Goal: Information Seeking & Learning: Learn about a topic

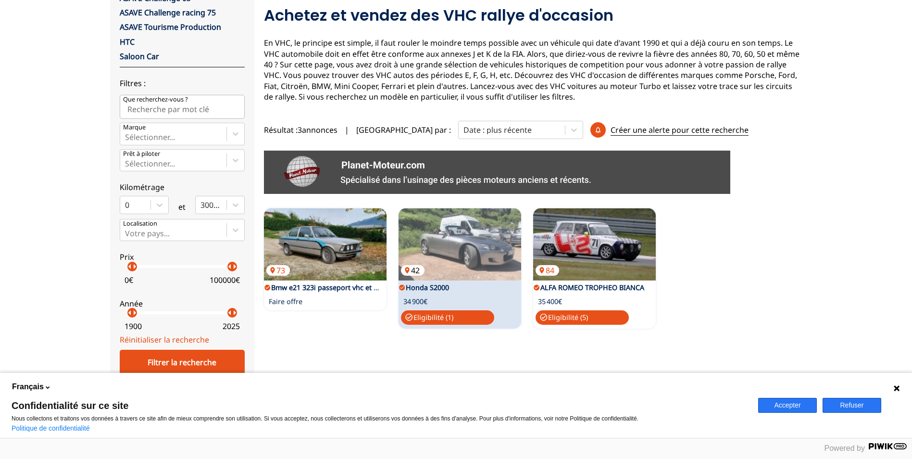
scroll to position [128, 0]
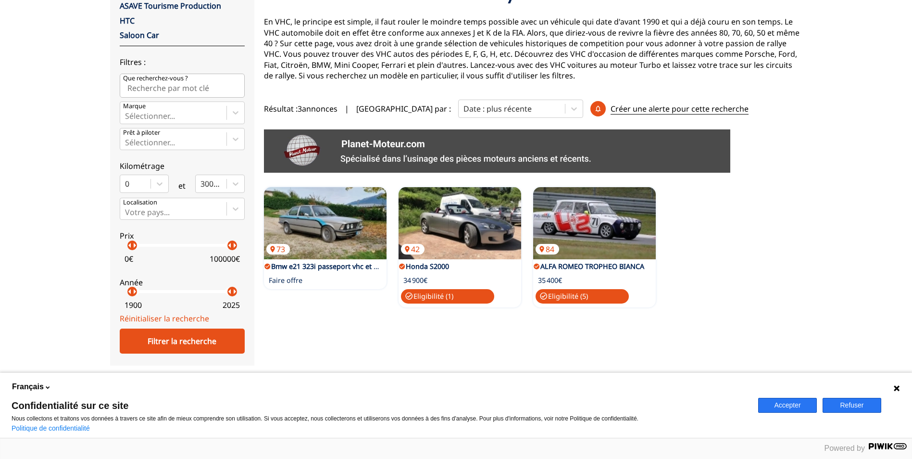
click at [792, 405] on button "Accepter" at bounding box center [787, 405] width 59 height 15
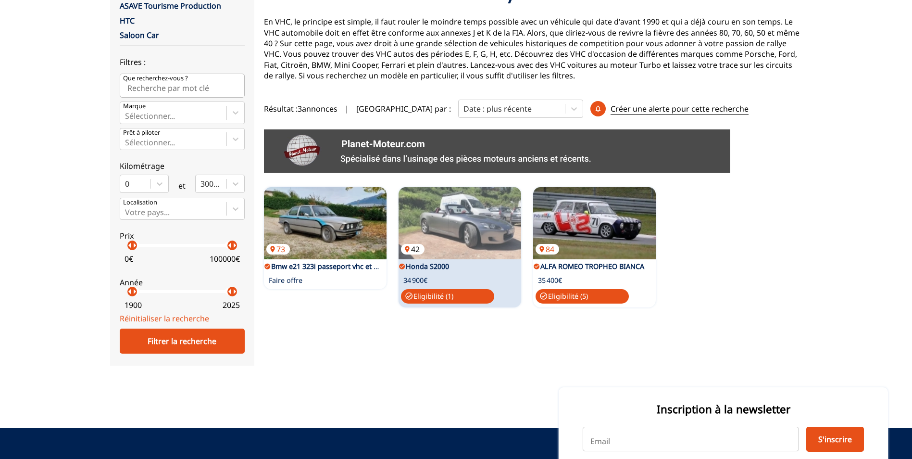
click at [463, 224] on img at bounding box center [460, 223] width 123 height 72
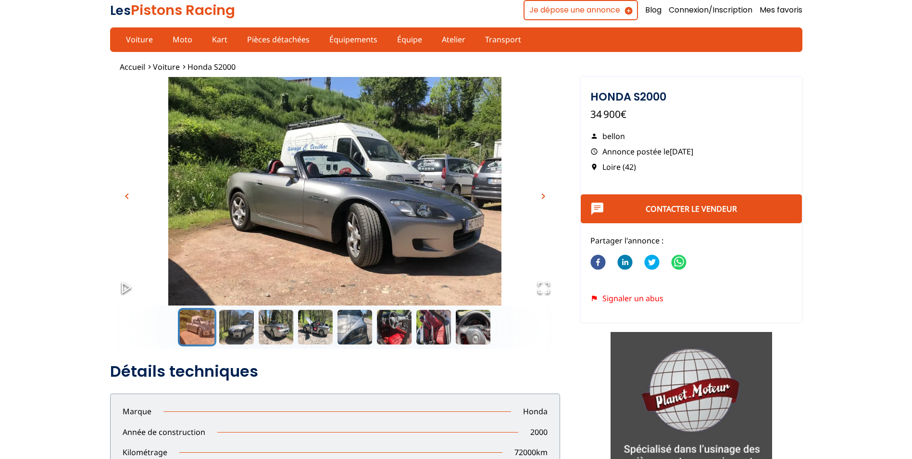
click at [341, 195] on img "Go to Slide 1" at bounding box center [335, 202] width 450 height 250
click at [544, 194] on span "chevron_right" at bounding box center [543, 196] width 12 height 12
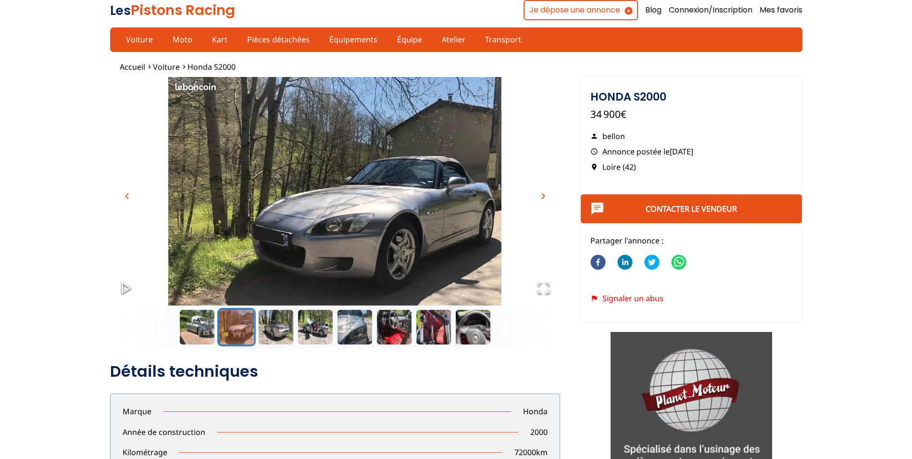
click at [544, 194] on span "chevron_right" at bounding box center [543, 196] width 12 height 12
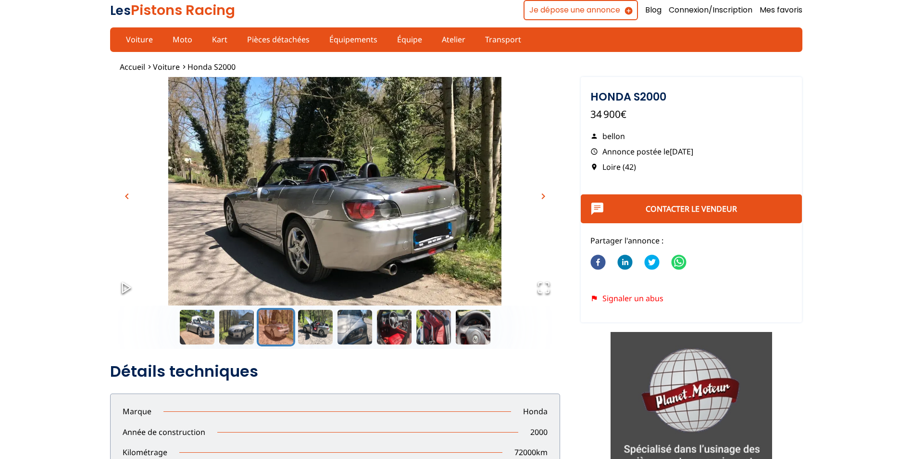
click at [544, 194] on span "chevron_right" at bounding box center [543, 196] width 12 height 12
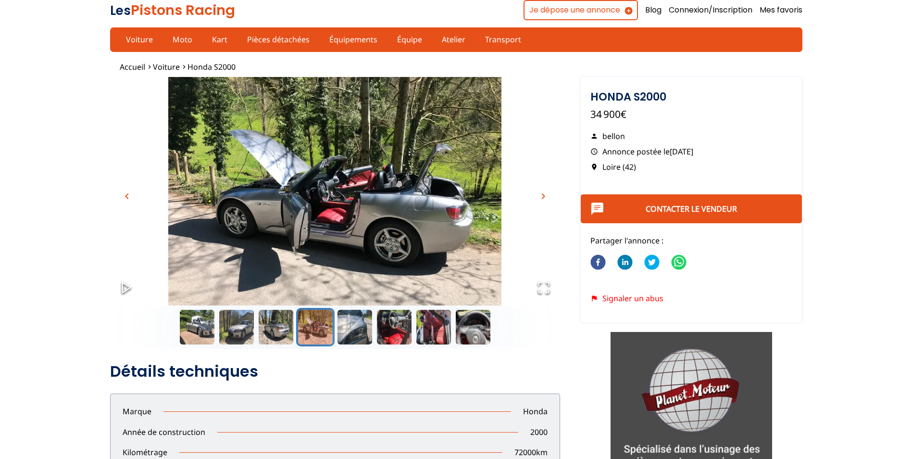
click at [544, 194] on span "chevron_right" at bounding box center [543, 196] width 12 height 12
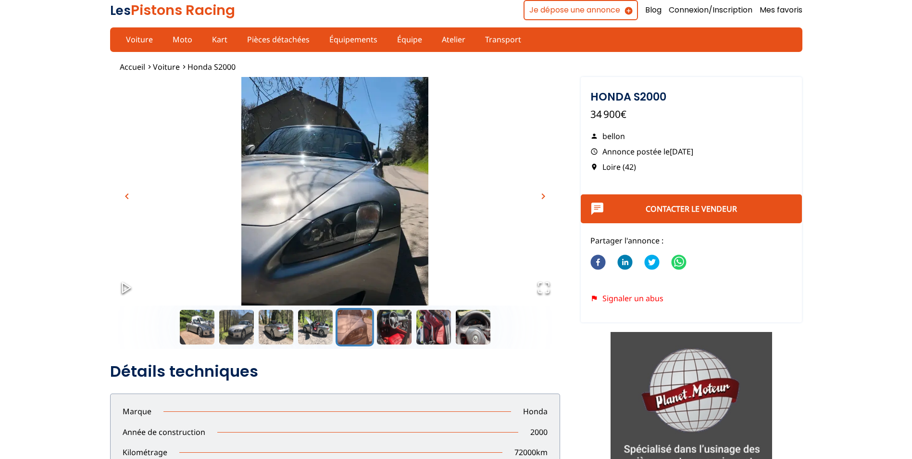
click at [543, 196] on span "chevron_right" at bounding box center [543, 196] width 12 height 12
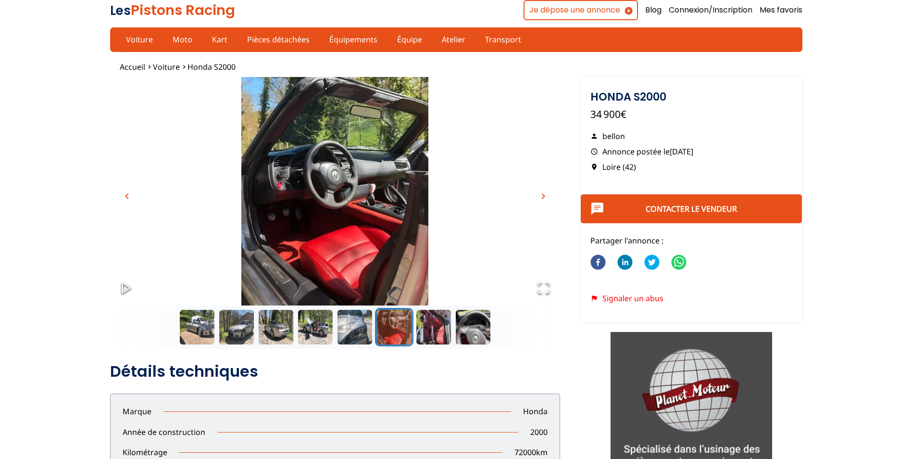
click at [543, 196] on span "chevron_right" at bounding box center [543, 196] width 12 height 12
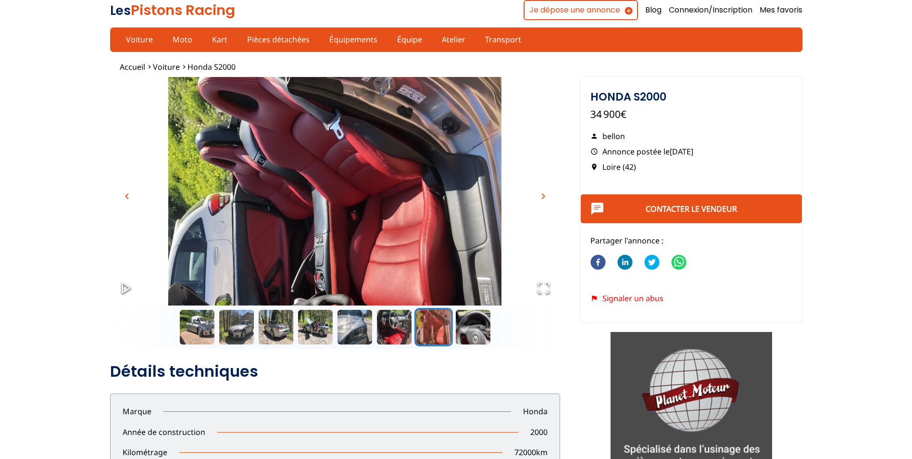
click at [543, 196] on span "chevron_right" at bounding box center [543, 196] width 12 height 12
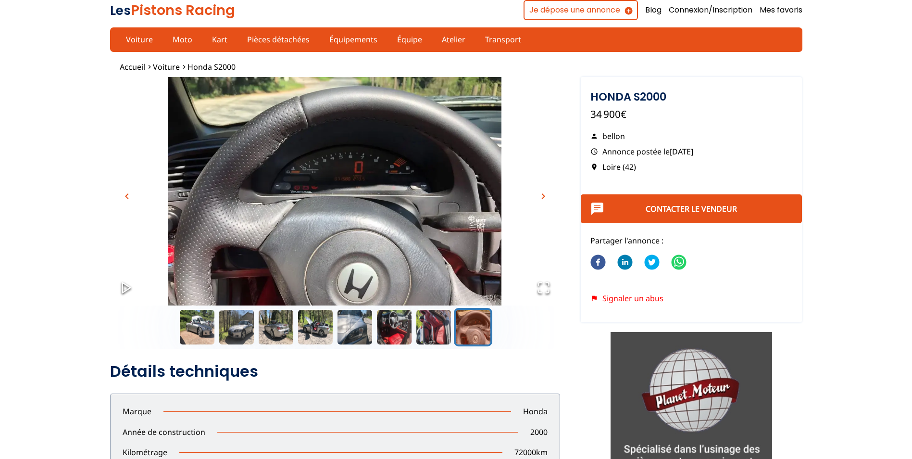
click at [543, 196] on span "chevron_right" at bounding box center [543, 196] width 12 height 12
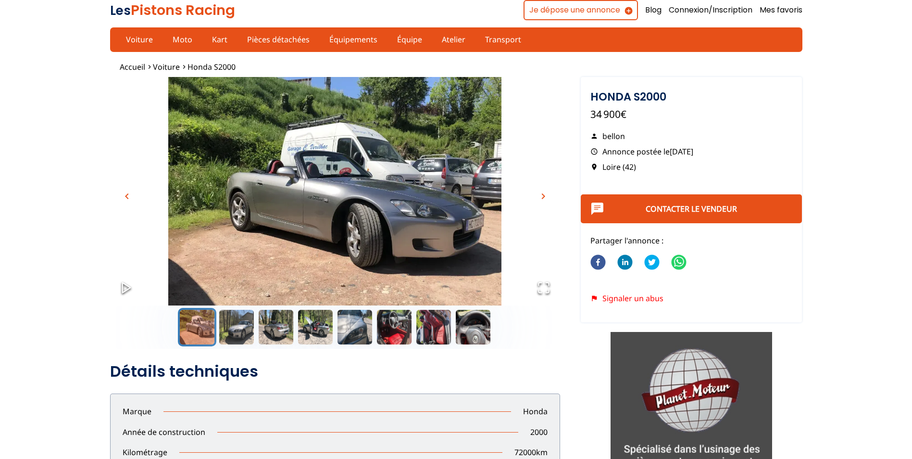
click at [121, 286] on icon "Play or Pause Slideshow" at bounding box center [126, 287] width 13 height 13
click at [129, 196] on span "chevron_left" at bounding box center [127, 196] width 12 height 12
